Goal: Task Accomplishment & Management: Manage account settings

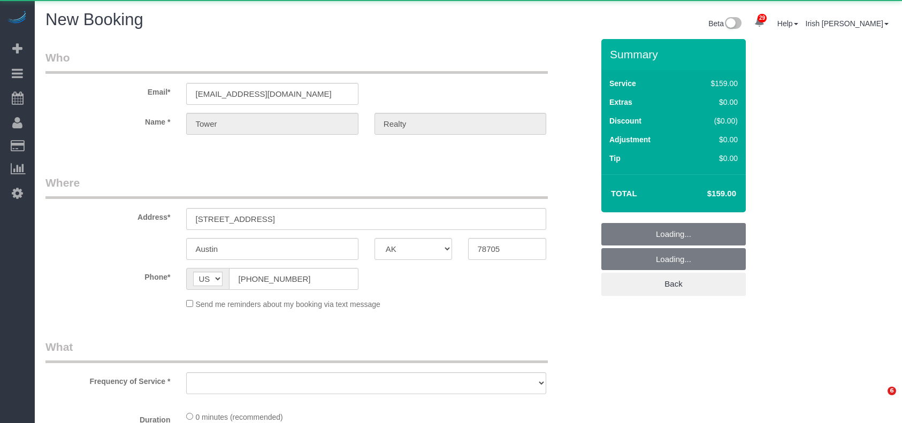
select select "[GEOGRAPHIC_DATA]"
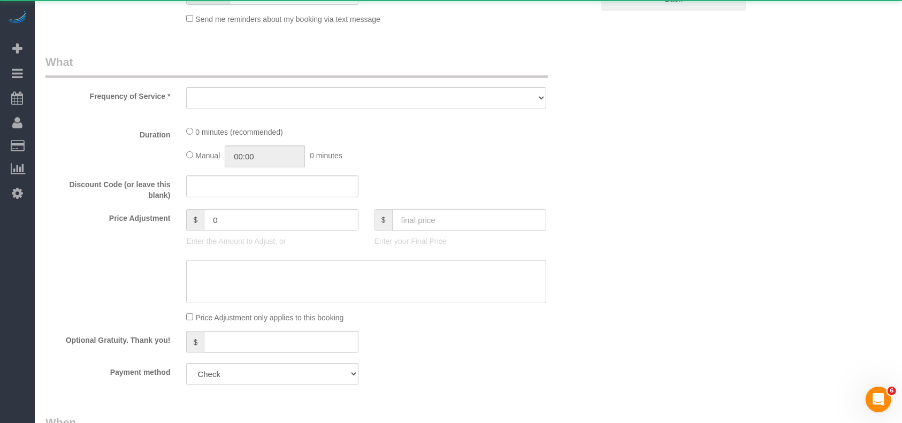
select select "string:fspay"
select select "object:18603"
select select "3"
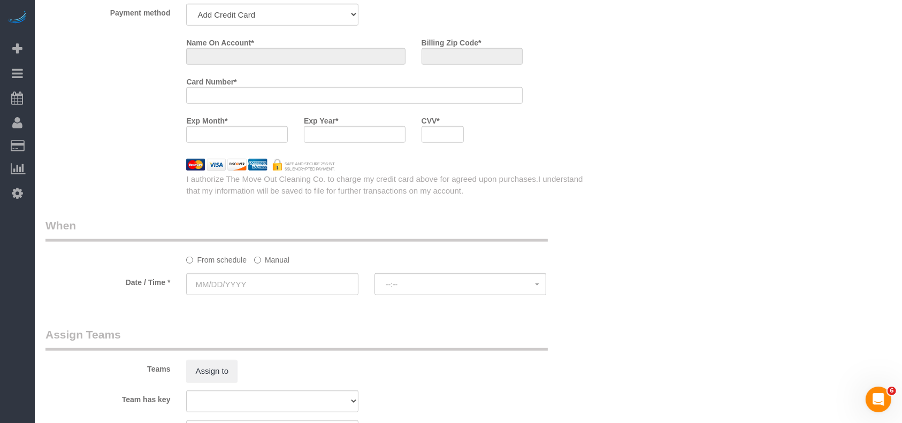
select select "object:18687"
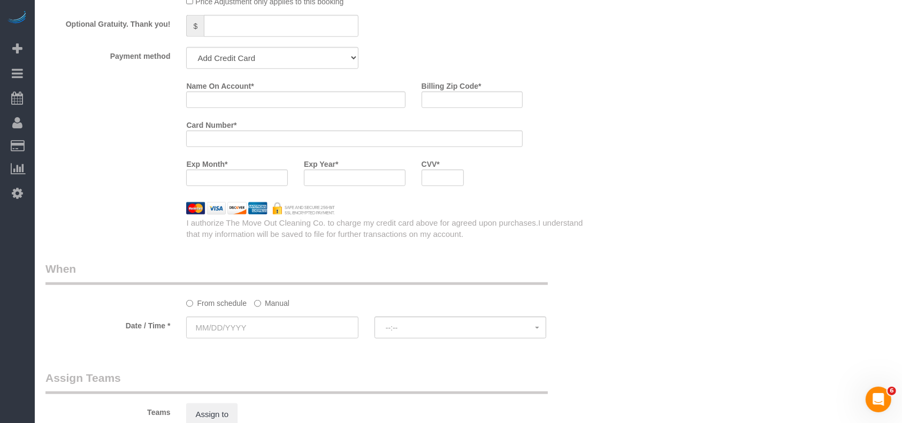
scroll to position [805, 0]
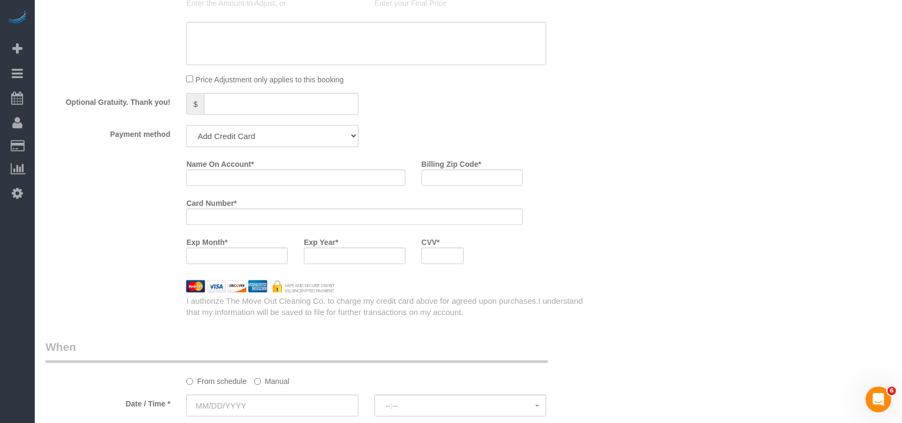
drag, startPoint x: 258, startPoint y: 140, endPoint x: 255, endPoint y: 148, distance: 8.6
click at [258, 139] on select "Add Credit Card Cash Check Paypal" at bounding box center [272, 136] width 172 height 22
select select "string:check"
click at [186, 128] on select "Add Credit Card Cash Check Paypal" at bounding box center [272, 136] width 172 height 22
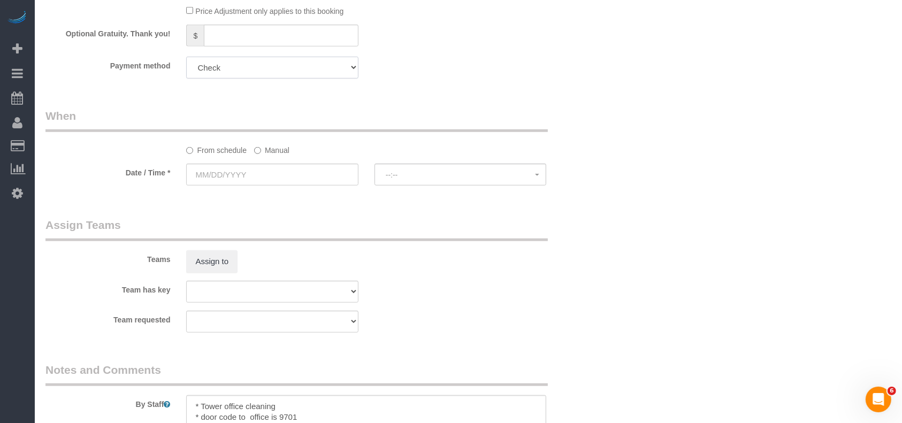
scroll to position [947, 0]
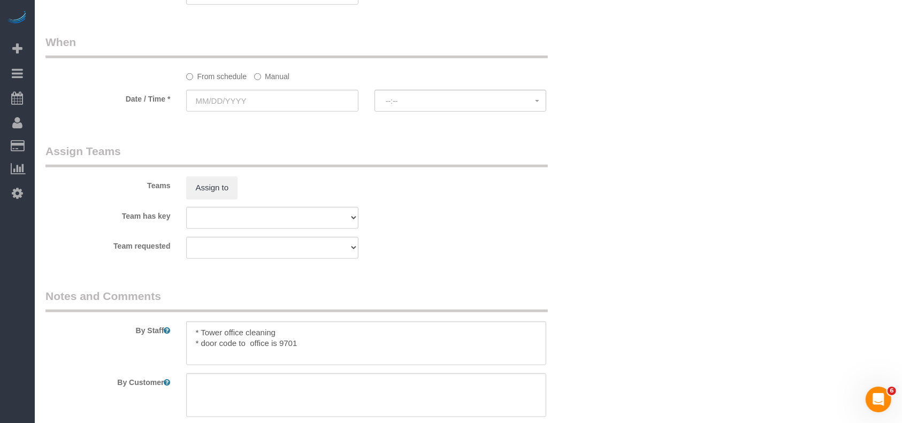
click at [261, 77] on label "Manual" at bounding box center [271, 74] width 35 height 14
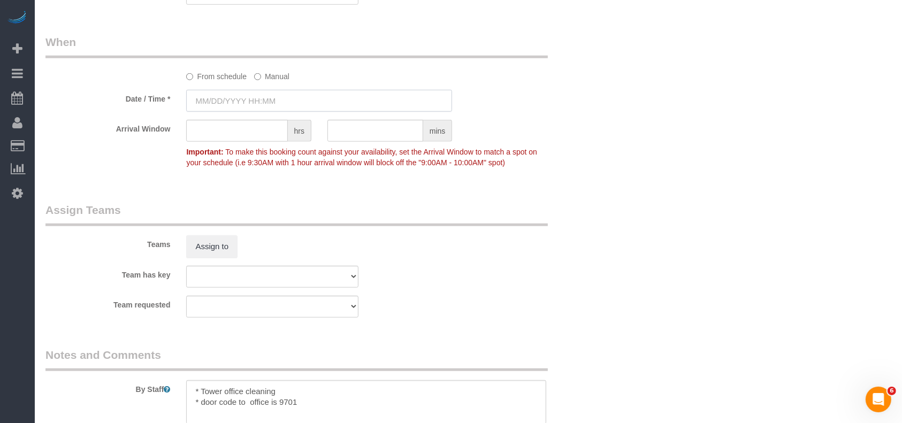
click at [257, 94] on input "text" at bounding box center [319, 101] width 266 height 22
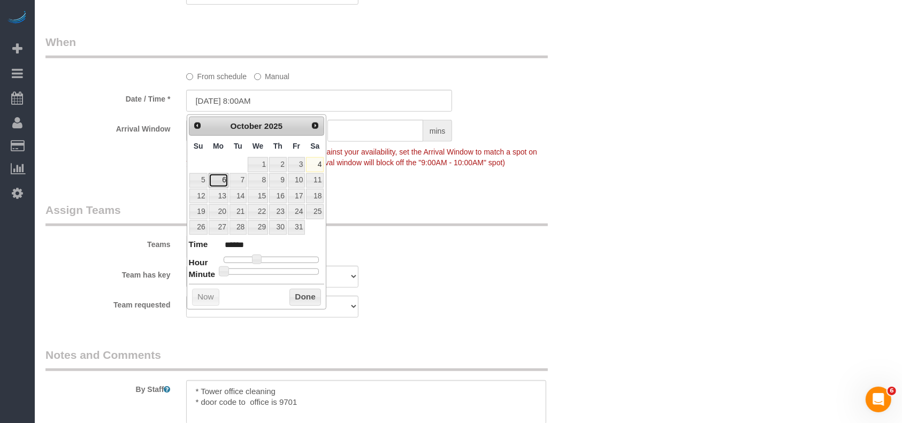
click at [219, 180] on link "6" at bounding box center [219, 180] width 20 height 14
type input "[DATE] 8:00AM"
click at [307, 297] on button "Done" at bounding box center [305, 297] width 32 height 17
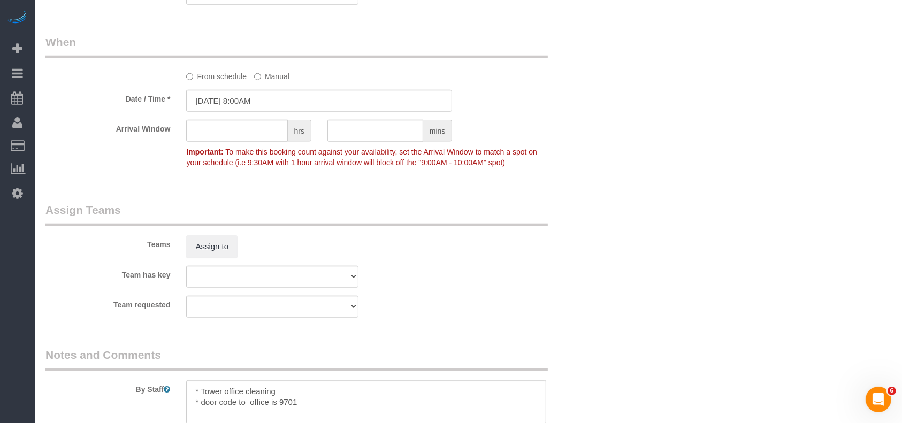
click at [458, 282] on div "Team has key Test team" at bounding box center [319, 277] width 564 height 22
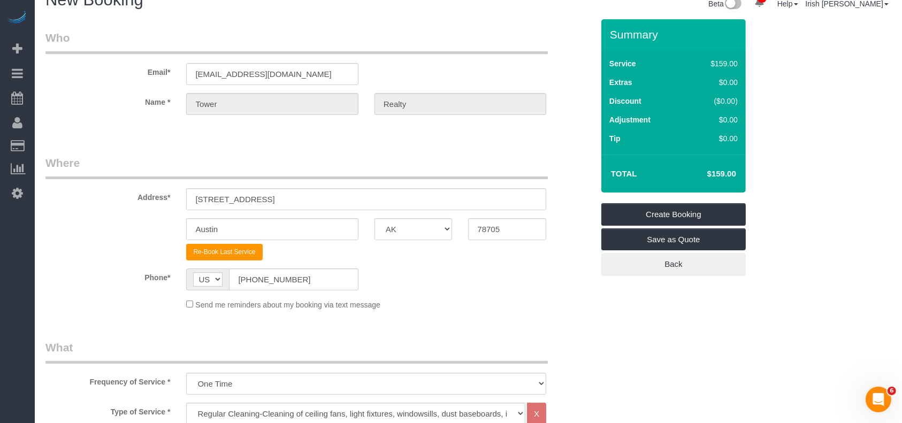
scroll to position [0, 0]
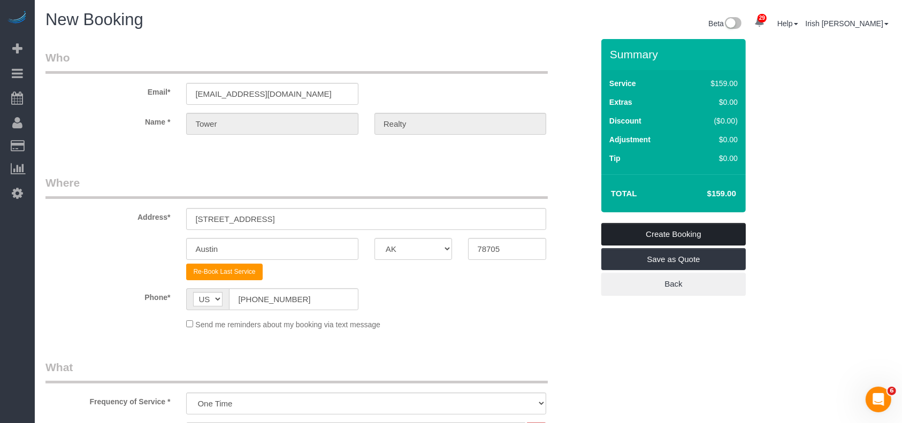
click at [626, 232] on link "Create Booking" at bounding box center [673, 234] width 144 height 22
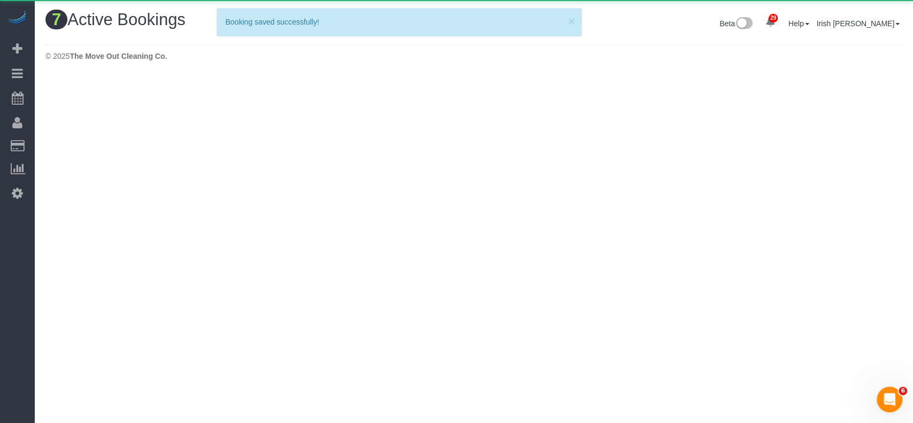
drag, startPoint x: 55, startPoint y: 289, endPoint x: 64, endPoint y: 290, distance: 9.2
click at [55, 289] on body "29 Beta Your Notifications You have 0 alerts × You have 3 to charge for [DATE] …" at bounding box center [456, 211] width 913 height 423
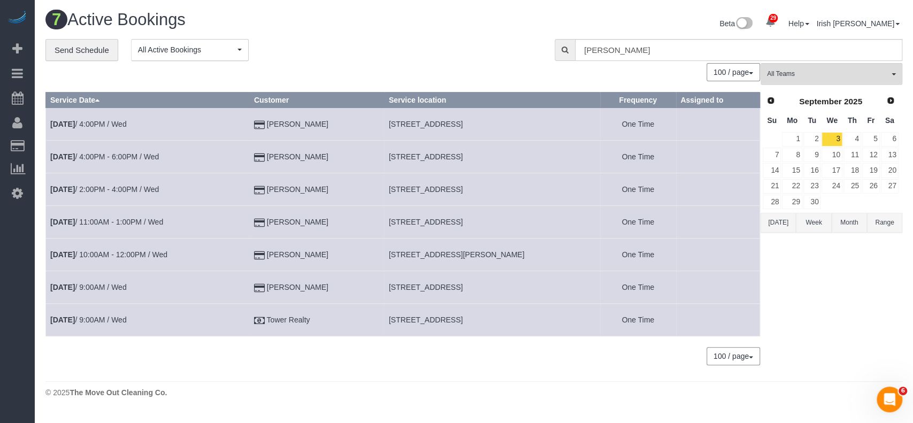
click at [400, 317] on span "[STREET_ADDRESS]" at bounding box center [426, 320] width 74 height 9
click at [399, 317] on span "[STREET_ADDRESS]" at bounding box center [426, 320] width 74 height 9
copy tr "[STREET_ADDRESS]"
drag, startPoint x: 775, startPoint y: 227, endPoint x: 785, endPoint y: 212, distance: 18.1
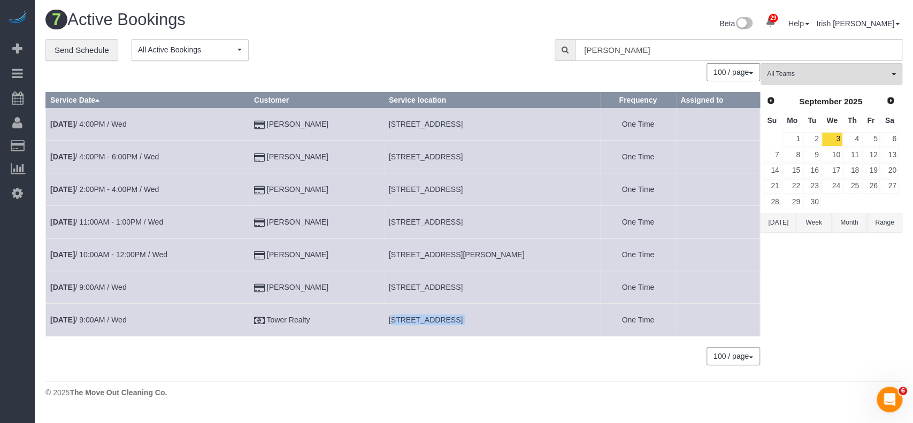
click at [775, 227] on button "[DATE]" at bounding box center [778, 223] width 35 height 20
click at [797, 155] on link "6" at bounding box center [792, 155] width 20 height 14
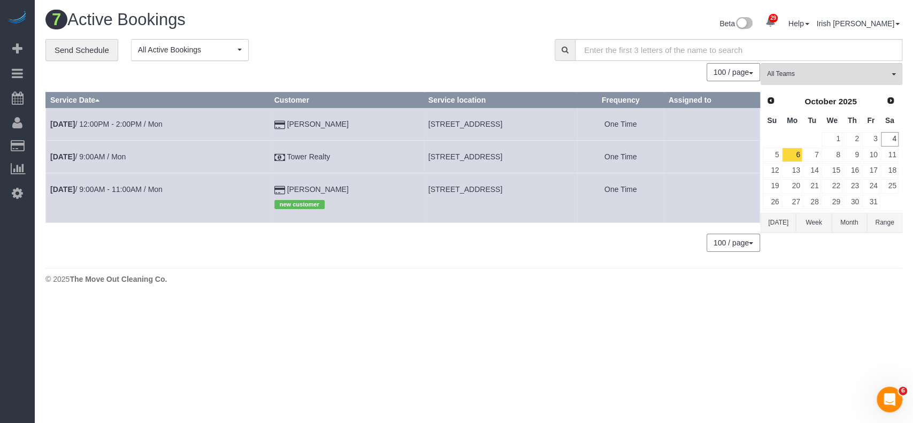
click at [100, 195] on td "[DATE] 9:00AM - 11:00AM / Mon" at bounding box center [158, 197] width 224 height 49
click at [97, 188] on link "[DATE] 9:00AM - 11:00AM / Mon" at bounding box center [106, 189] width 112 height 9
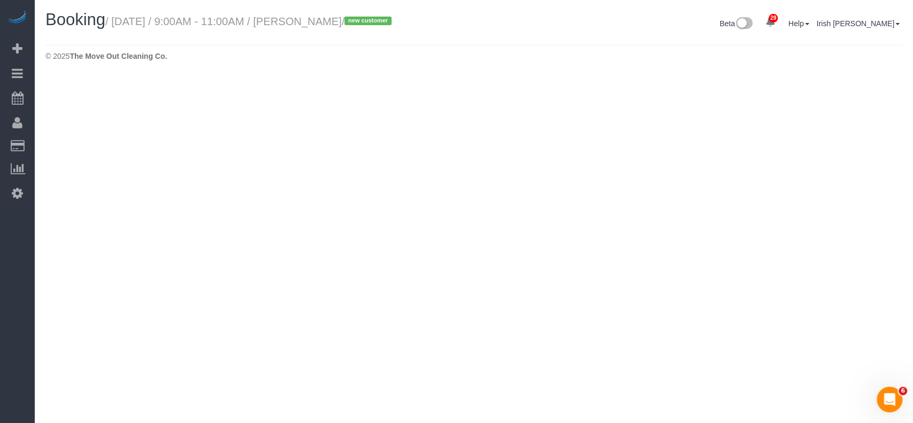
select select "[GEOGRAPHIC_DATA]"
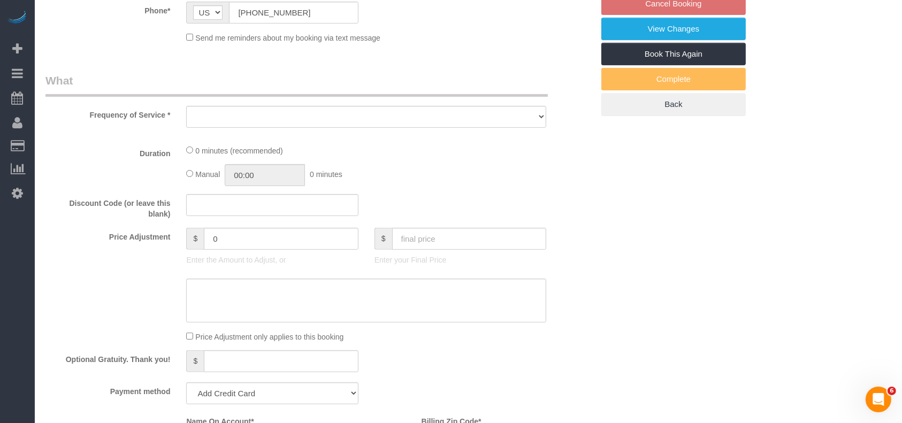
select select "string:fspay-9e4a1ce7-7982-4776-bc76-822a5c54b6f7"
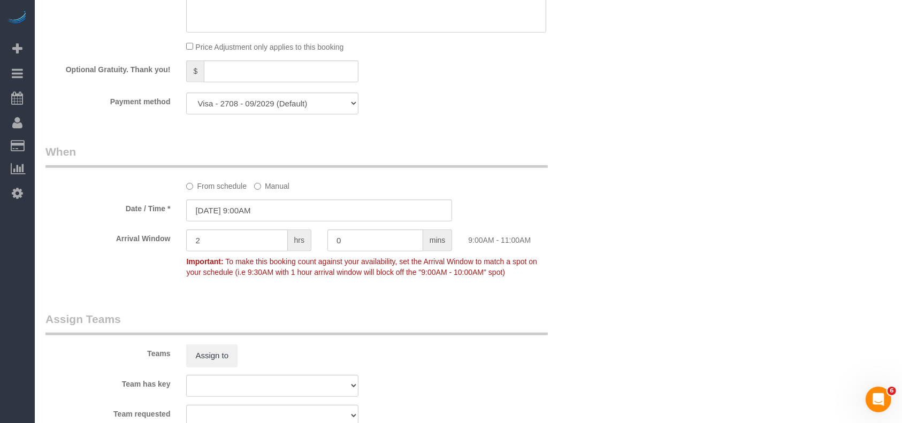
select select "object:19380"
select select "3"
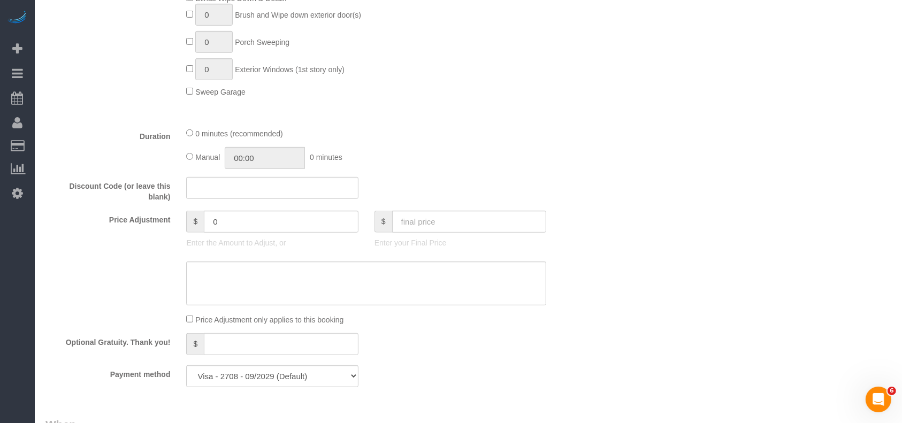
scroll to position [1060, 0]
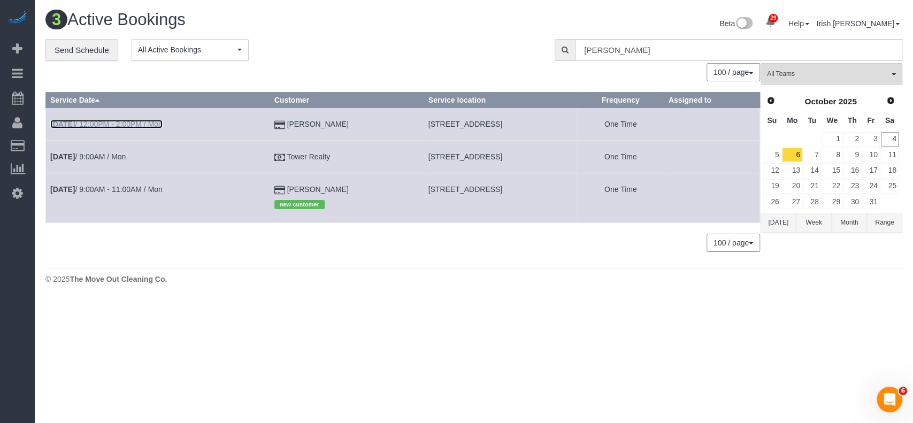
click at [119, 123] on link "[DATE] 12:00PM - 2:00PM / Mon" at bounding box center [106, 124] width 112 height 9
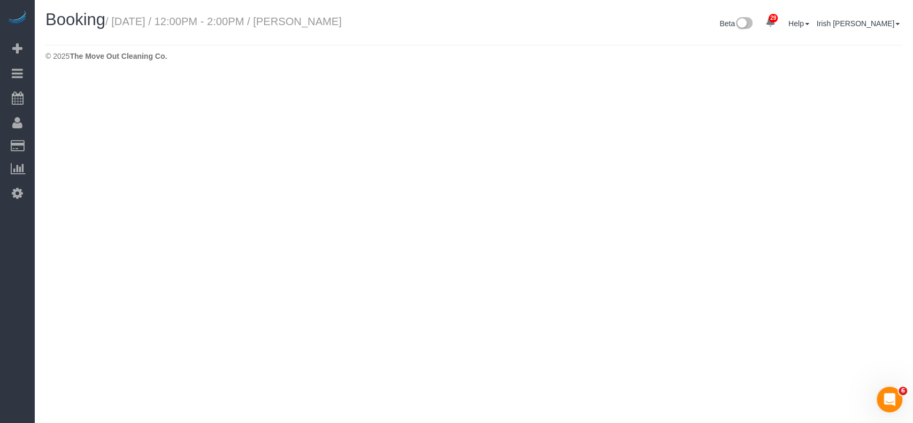
select select "[GEOGRAPHIC_DATA]"
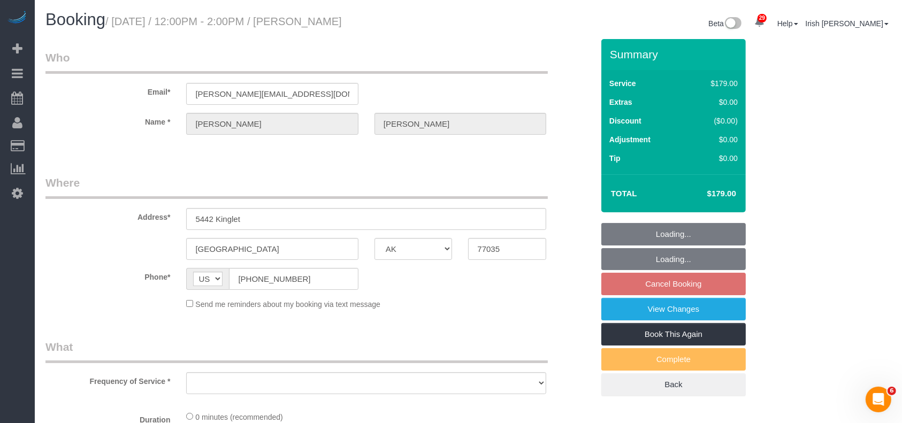
select select "string:fspay-f8ccdaad-94f3-408f-b6c5-b4aa2ce9e423"
select select "spot33"
select select "object:19822"
select select "3"
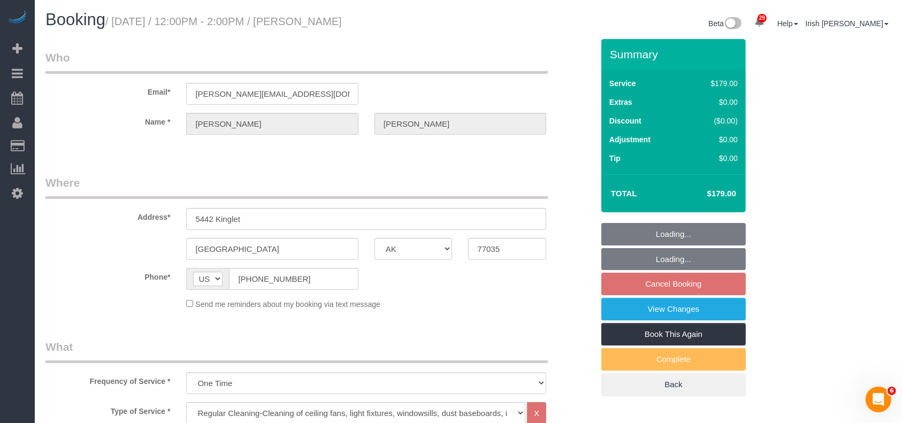
select select "object:19884"
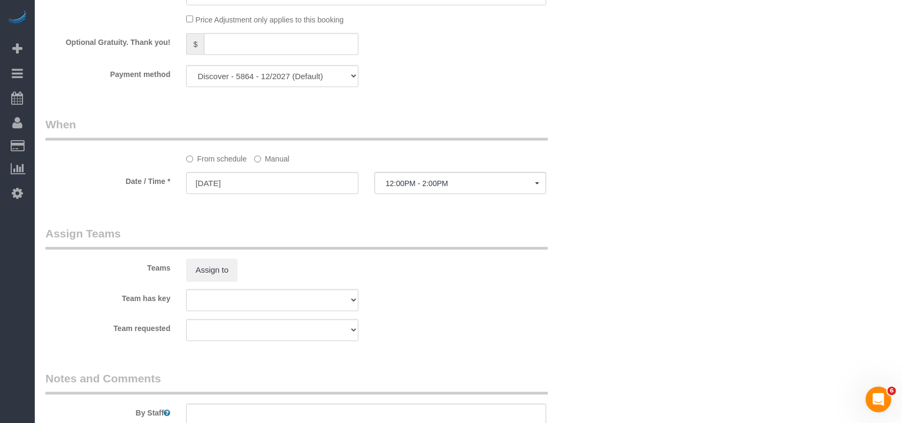
scroll to position [1093, 0]
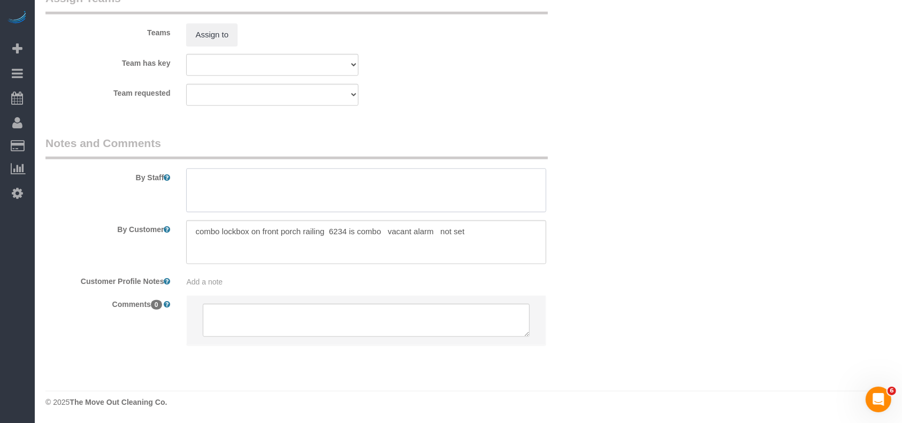
drag, startPoint x: 246, startPoint y: 195, endPoint x: 239, endPoint y: 194, distance: 7.0
click at [246, 194] on textarea at bounding box center [366, 191] width 360 height 44
type textarea "* for 8-8:30am"
